Goal: Task Accomplishment & Management: Use online tool/utility

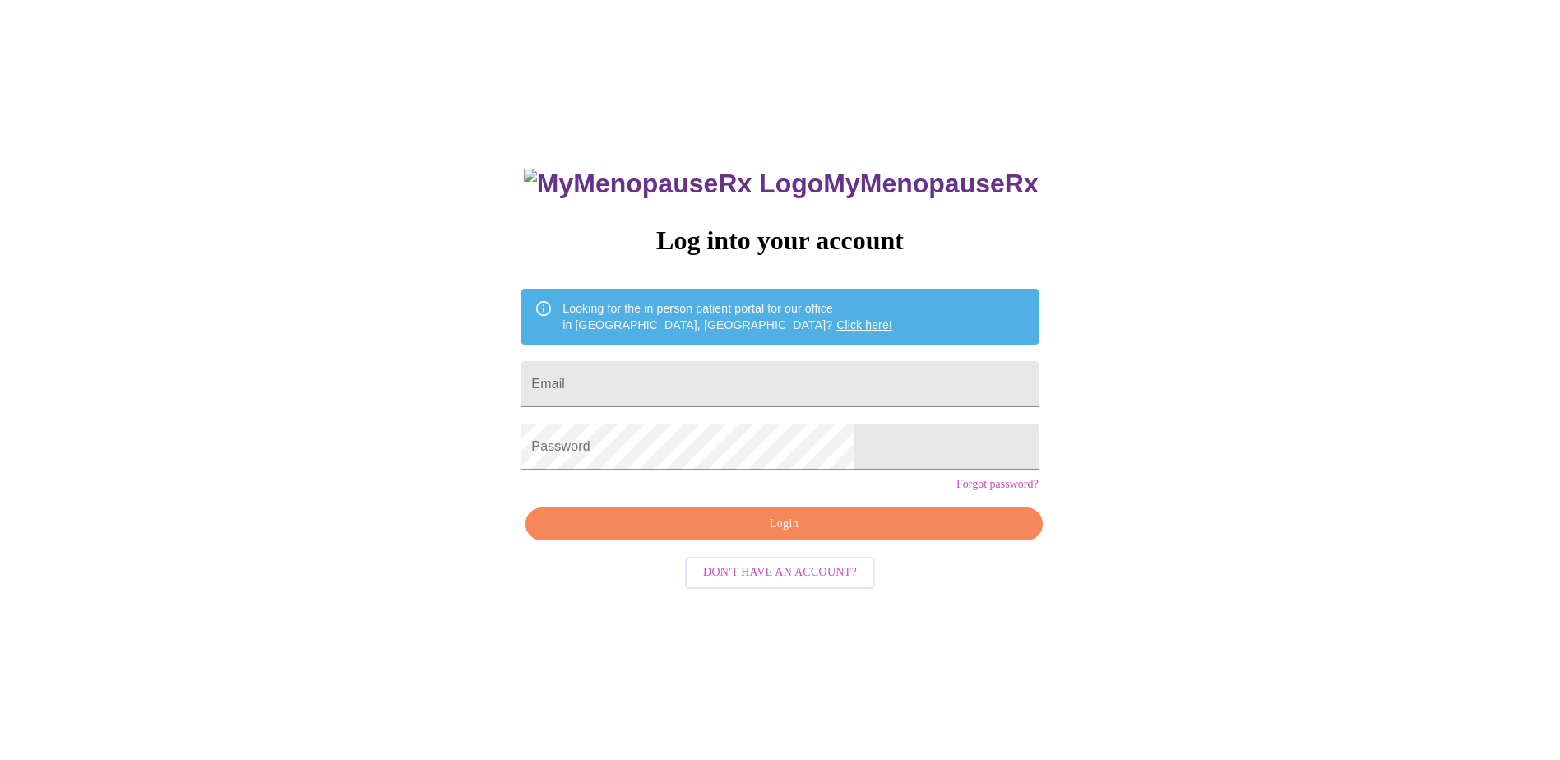
scroll to position [16, 0]
click at [792, 534] on span "Login" at bounding box center [783, 524] width 479 height 21
click at [806, 534] on span "Login" at bounding box center [783, 524] width 479 height 21
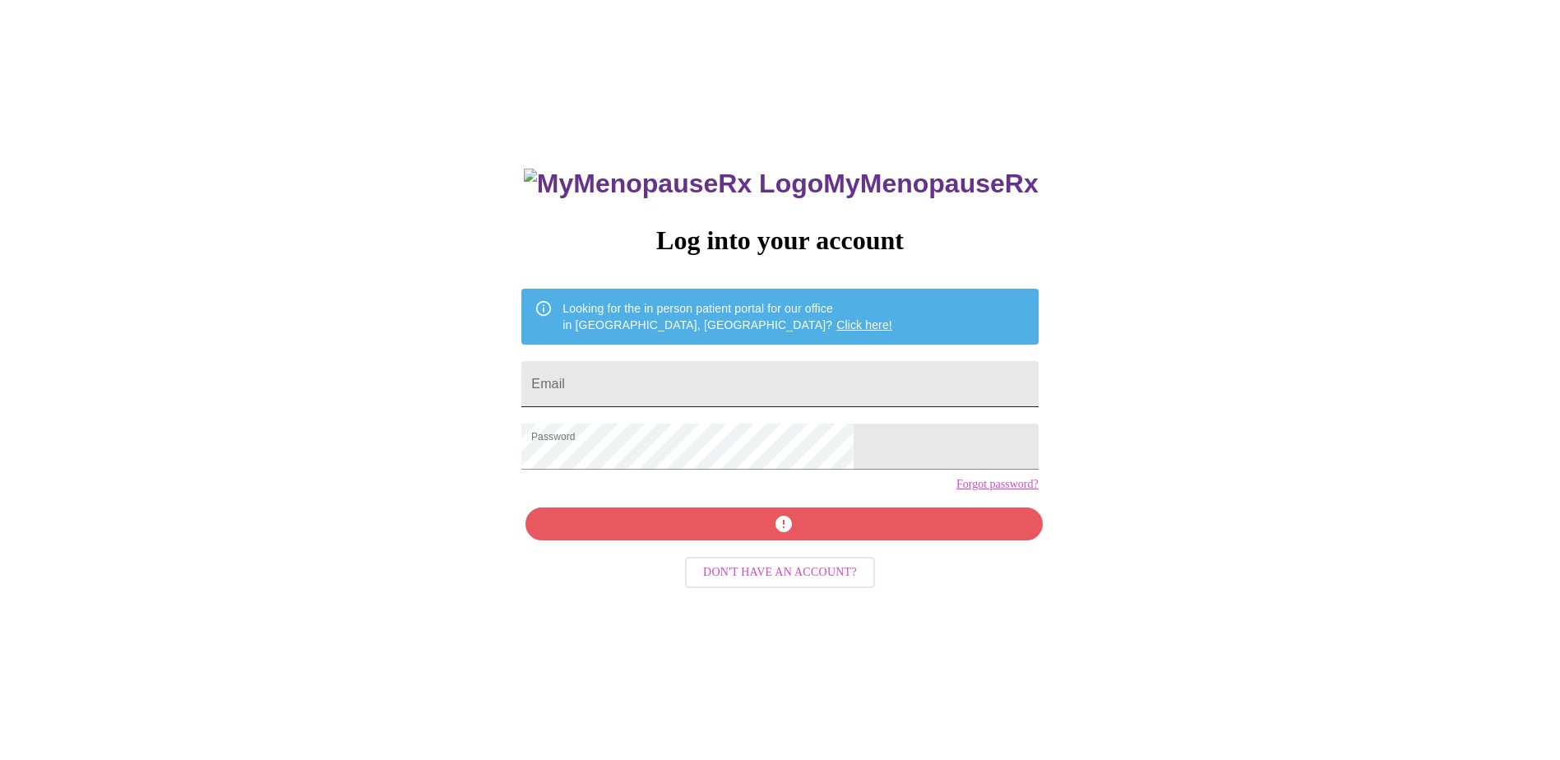
click at [699, 370] on input "Email" at bounding box center [779, 384] width 516 height 46
type input "[EMAIL_ADDRESS][DOMAIN_NAME]"
click at [822, 557] on div "MyMenopauseRx Log into your account Looking for the in person patient portal fo…" at bounding box center [779, 522] width 549 height 760
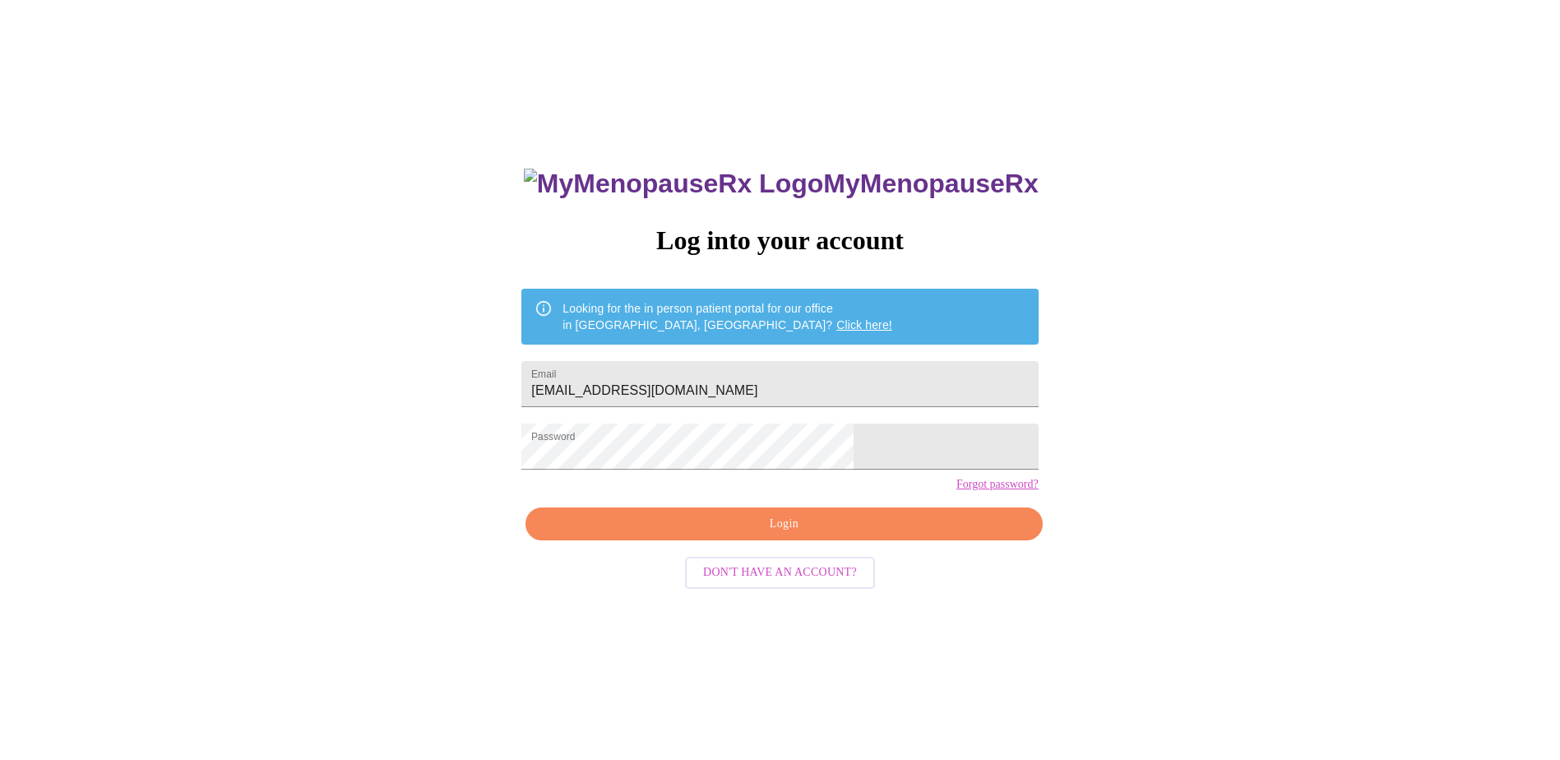
click at [1096, 504] on div "MyMenopauseRx Log into your account Looking for the in person patient portal fo…" at bounding box center [780, 446] width 1547 height 912
click at [760, 534] on span "Login" at bounding box center [783, 524] width 479 height 21
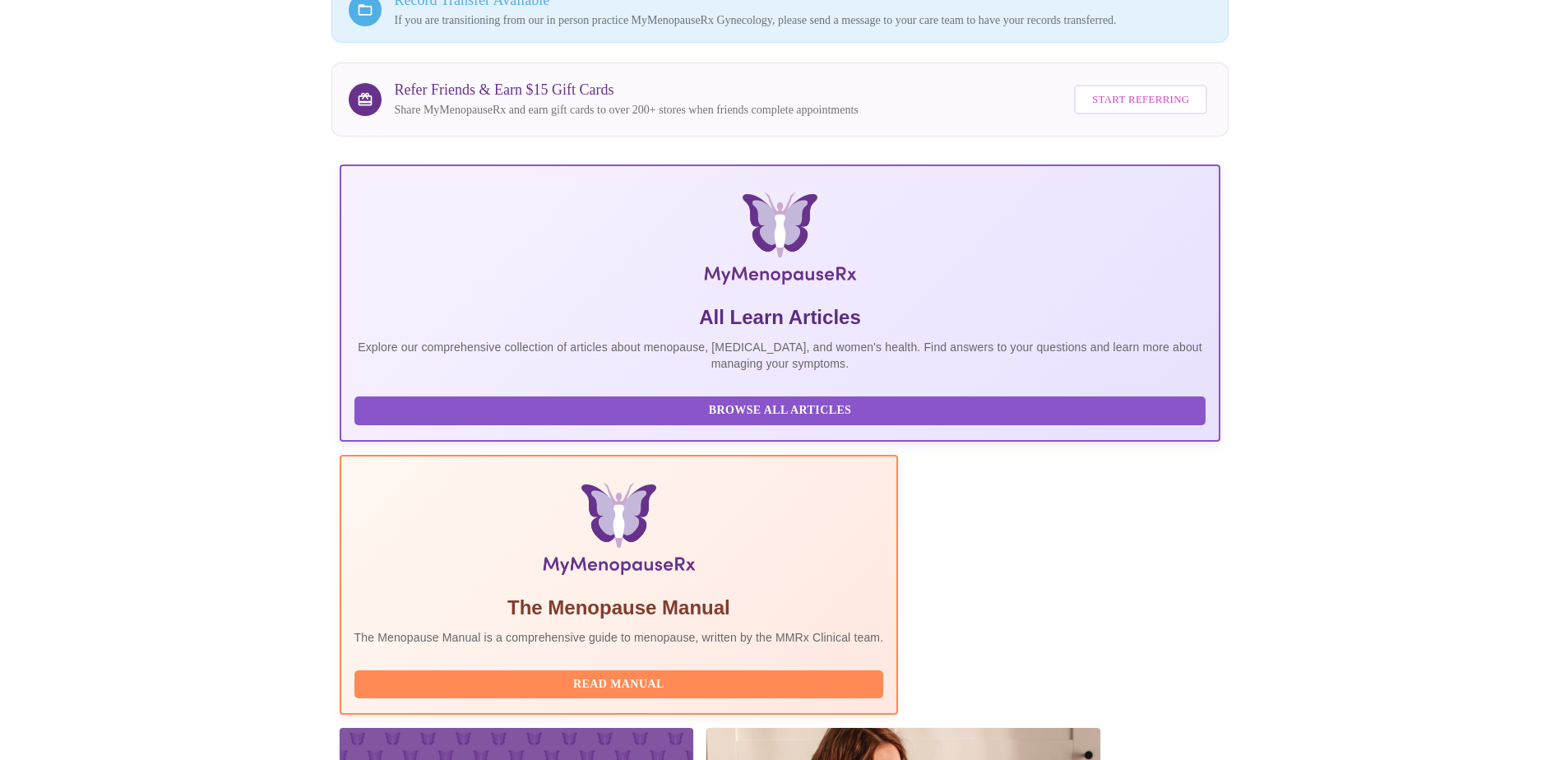
scroll to position [225, 0]
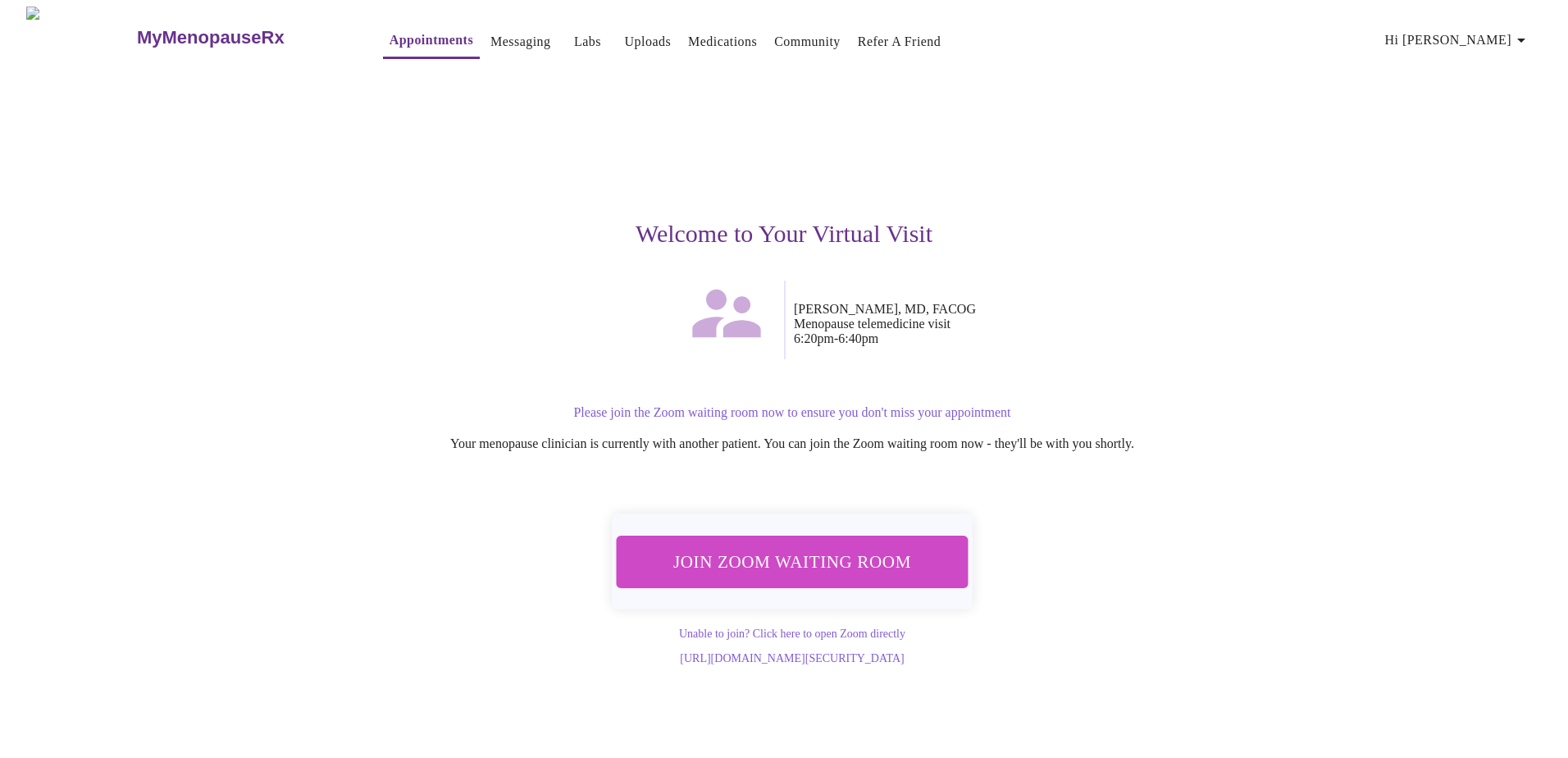
click at [839, 553] on span "Join Zoom Waiting Room" at bounding box center [792, 562] width 318 height 31
